Goal: Information Seeking & Learning: Learn about a topic

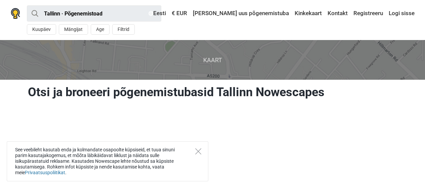
scroll to position [34, 0]
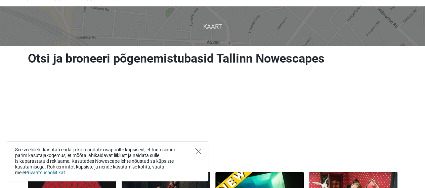
click at [197, 151] on icon "Close" at bounding box center [198, 151] width 6 height 6
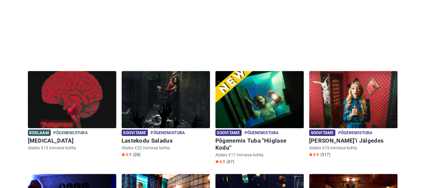
scroll to position [202, 0]
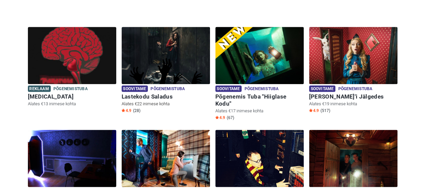
scroll to position [168, 0]
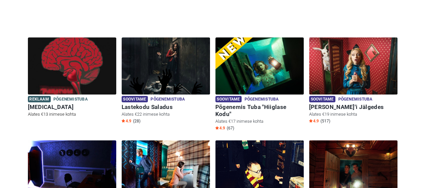
click at [76, 75] on img at bounding box center [72, 65] width 88 height 57
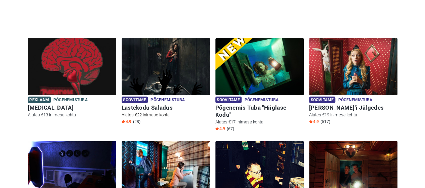
click at [171, 112] on p "Alates €22 inimese kohta" at bounding box center [166, 115] width 88 height 6
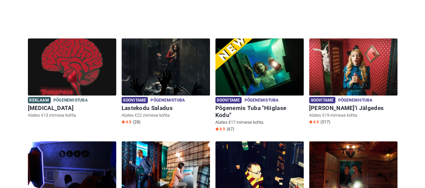
click at [258, 79] on img at bounding box center [259, 66] width 88 height 57
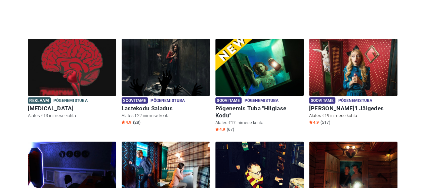
click at [341, 107] on h6 "Alice'i Jälgedes" at bounding box center [353, 108] width 88 height 7
click at [336, 121] on div "4.9 (517)" at bounding box center [353, 122] width 88 height 6
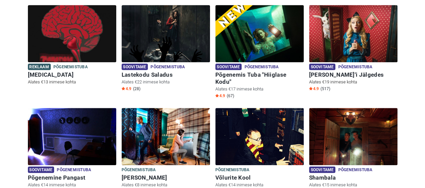
scroll to position [234, 0]
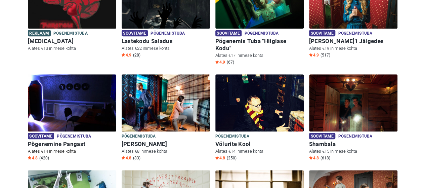
click at [86, 140] on h6 "Põgenemine Pangast" at bounding box center [72, 143] width 88 height 7
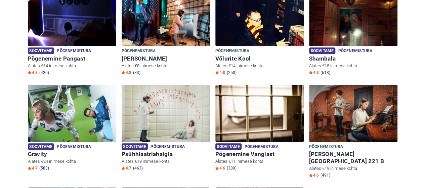
scroll to position [334, 0]
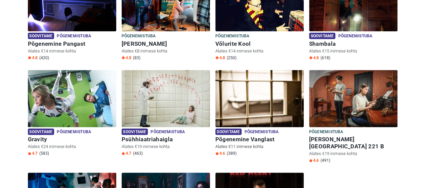
click at [269, 143] on p "Alates €11 inimese kohta" at bounding box center [259, 146] width 88 height 6
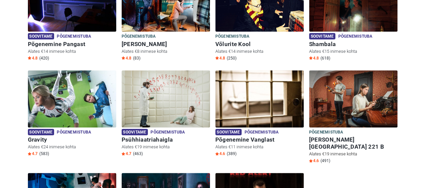
click at [356, 136] on h6 "Baker Street 221 B" at bounding box center [353, 143] width 88 height 14
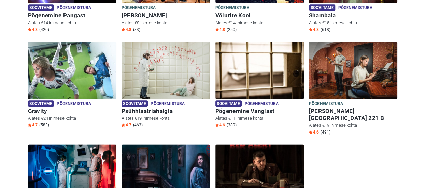
scroll to position [468, 0]
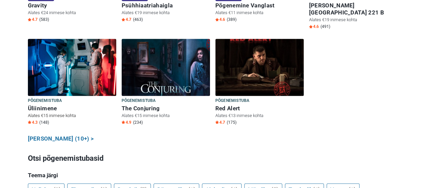
click at [48, 105] on h6 "Üliinimene" at bounding box center [72, 108] width 88 height 7
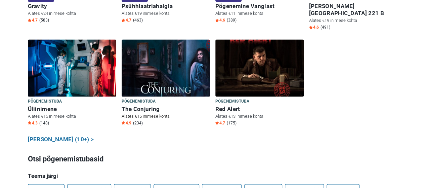
click at [156, 98] on div "Põgenemistuba Põgenemistuba The Conjuring Alates €15 inimese kohta 4.9 (234)" at bounding box center [166, 111] width 88 height 31
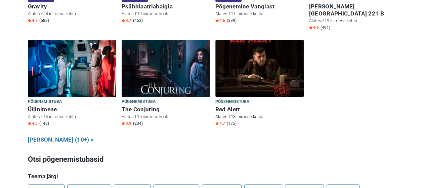
click at [247, 98] on span "Põgenemistuba" at bounding box center [232, 101] width 34 height 7
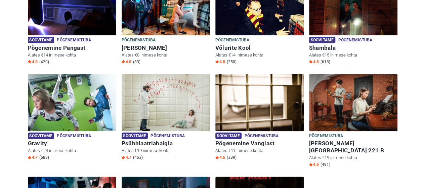
scroll to position [332, 0]
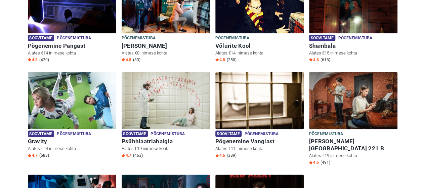
click at [167, 119] on img at bounding box center [166, 100] width 88 height 57
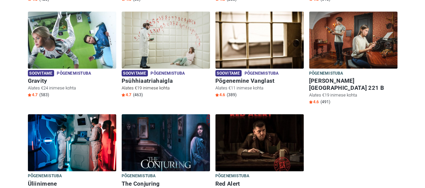
scroll to position [398, 0]
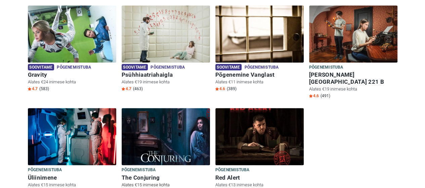
click at [165, 124] on img at bounding box center [166, 136] width 88 height 57
click at [171, 143] on img at bounding box center [166, 136] width 88 height 57
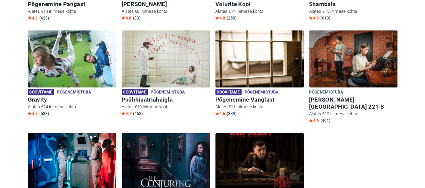
scroll to position [398, 0]
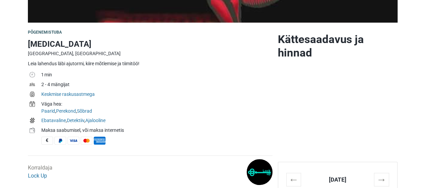
scroll to position [202, 0]
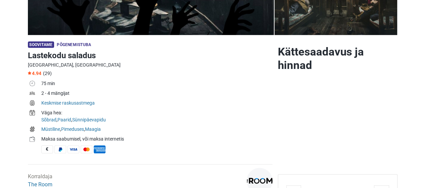
scroll to position [202, 0]
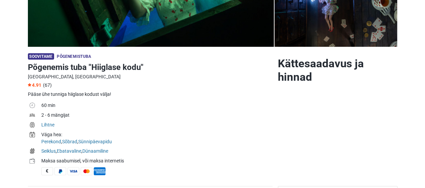
scroll to position [168, 0]
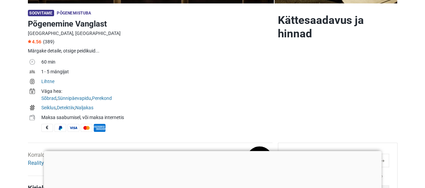
scroll to position [202, 0]
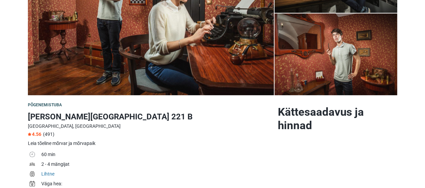
scroll to position [134, 0]
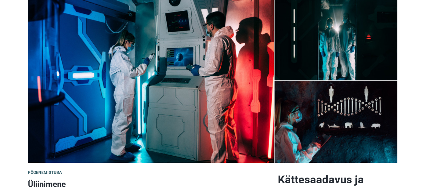
scroll to position [134, 0]
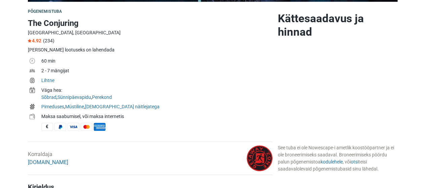
scroll to position [202, 0]
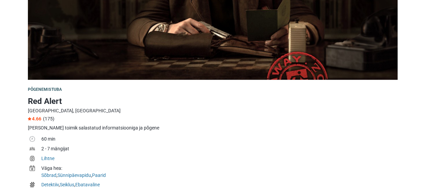
scroll to position [134, 0]
